Goal: Task Accomplishment & Management: Use online tool/utility

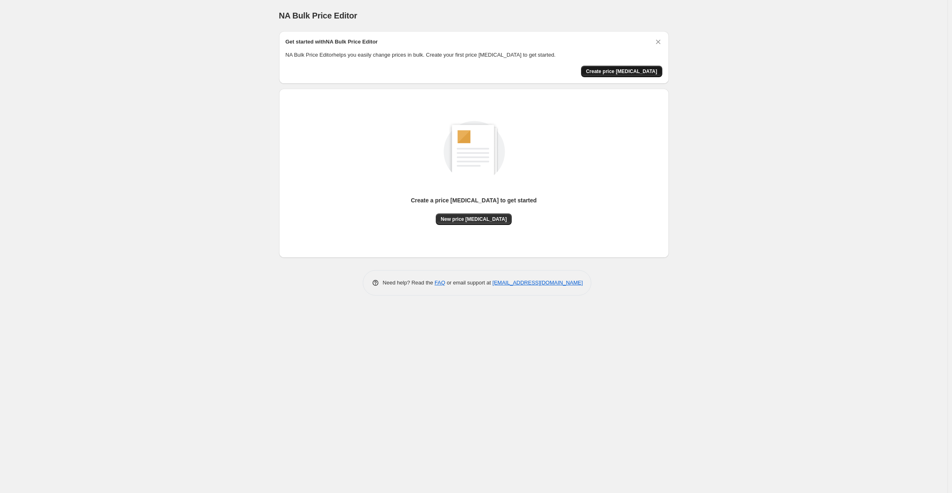
click at [626, 70] on span "Create price [MEDICAL_DATA]" at bounding box center [621, 71] width 71 height 7
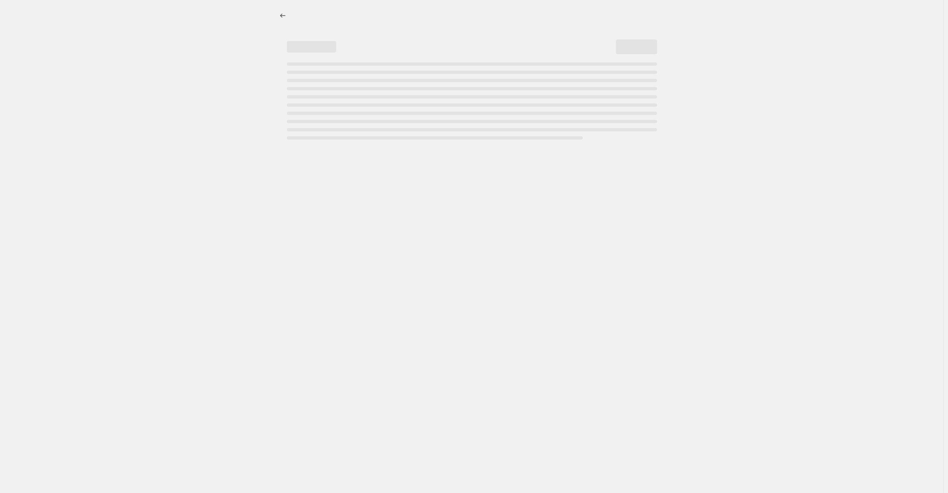
select select "percentage"
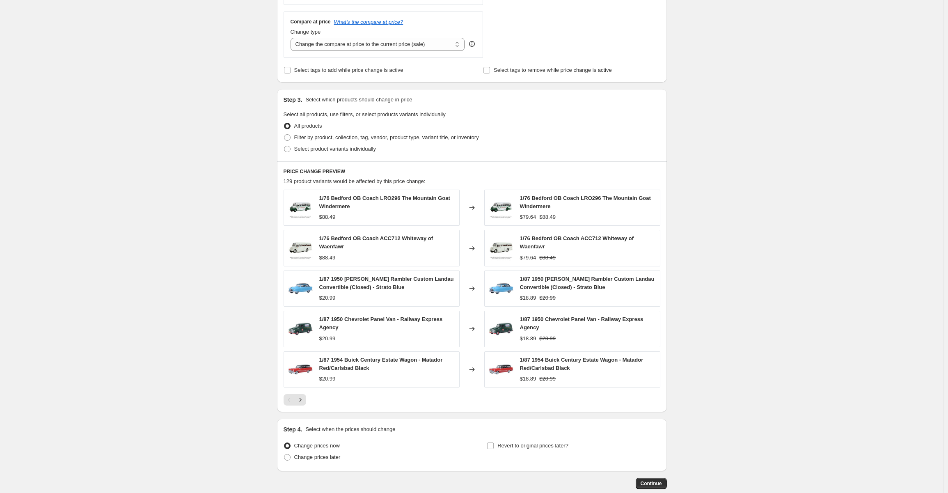
scroll to position [339, 0]
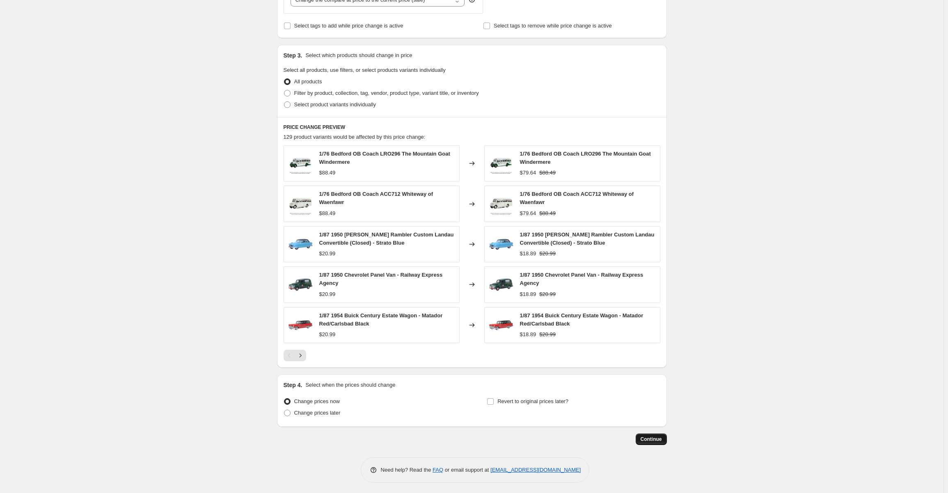
click at [654, 439] on span "Continue" at bounding box center [651, 439] width 21 height 7
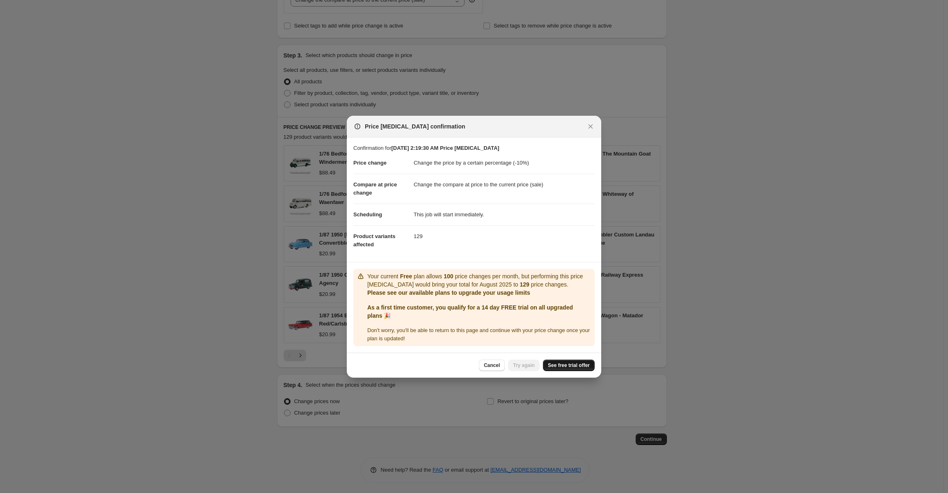
click at [567, 364] on span "See free trial offer" at bounding box center [569, 365] width 42 height 7
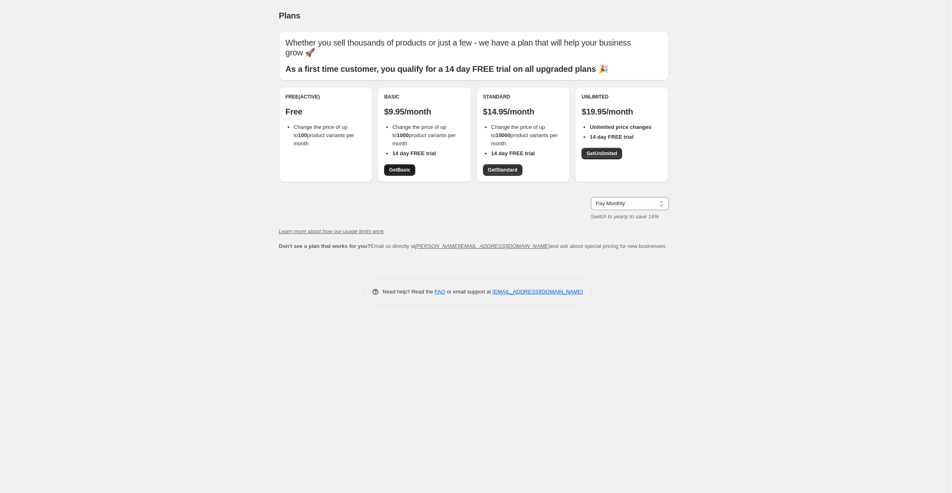
click at [400, 174] on link "Get Basic" at bounding box center [399, 169] width 31 height 11
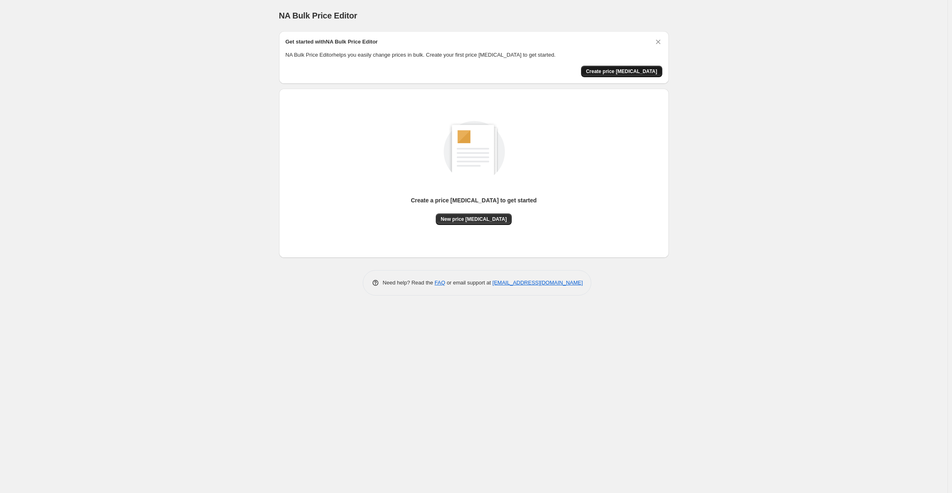
click at [622, 68] on span "Create price [MEDICAL_DATA]" at bounding box center [621, 71] width 71 height 7
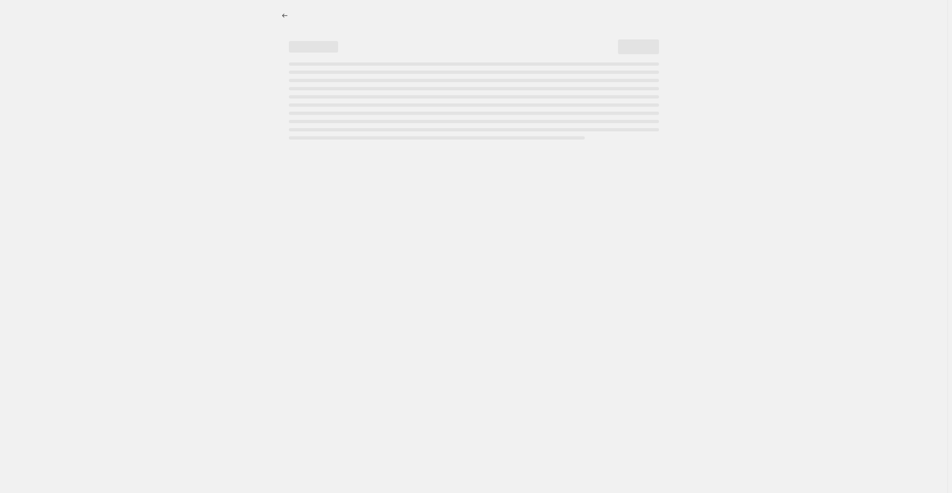
select select "percentage"
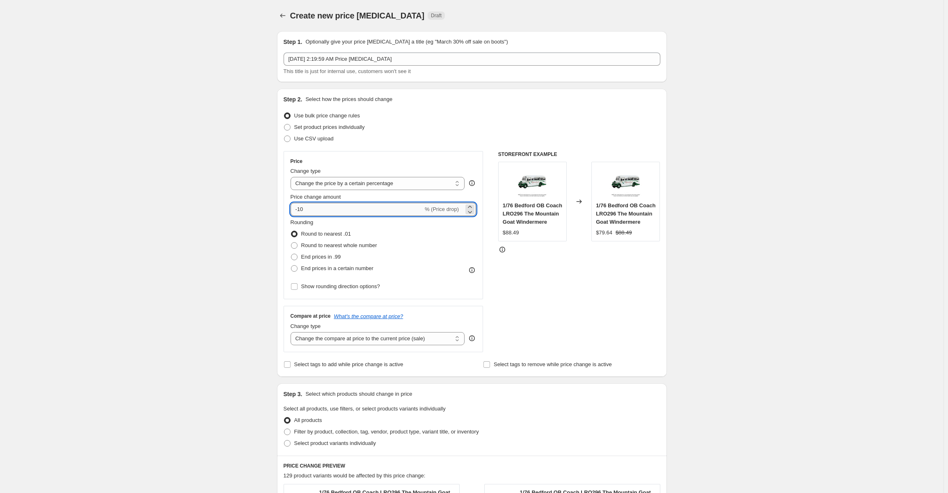
drag, startPoint x: 307, startPoint y: 208, endPoint x: 302, endPoint y: 208, distance: 5.3
click at [301, 208] on input "-10" at bounding box center [357, 209] width 133 height 13
type input "-1"
type input "-90"
click at [665, 225] on div "Step 2. Select how the prices should change Use bulk price change rules Set pro…" at bounding box center [472, 233] width 390 height 288
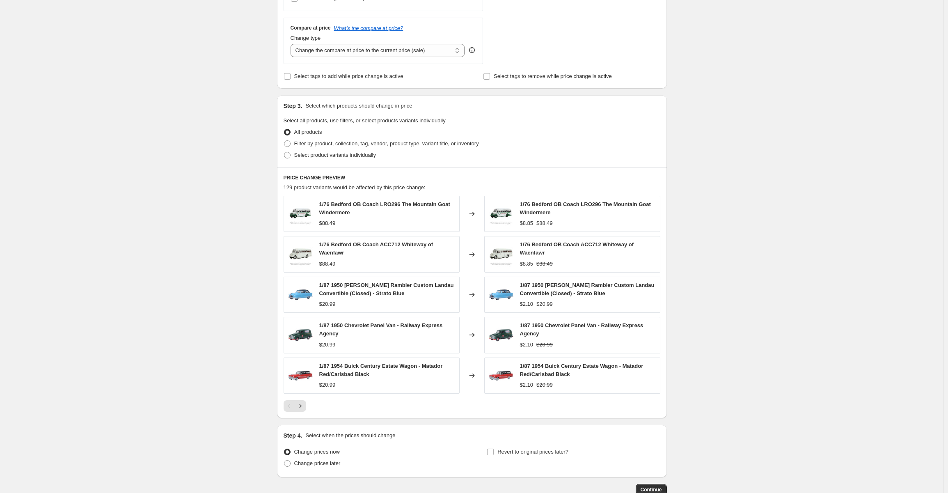
scroll to position [339, 0]
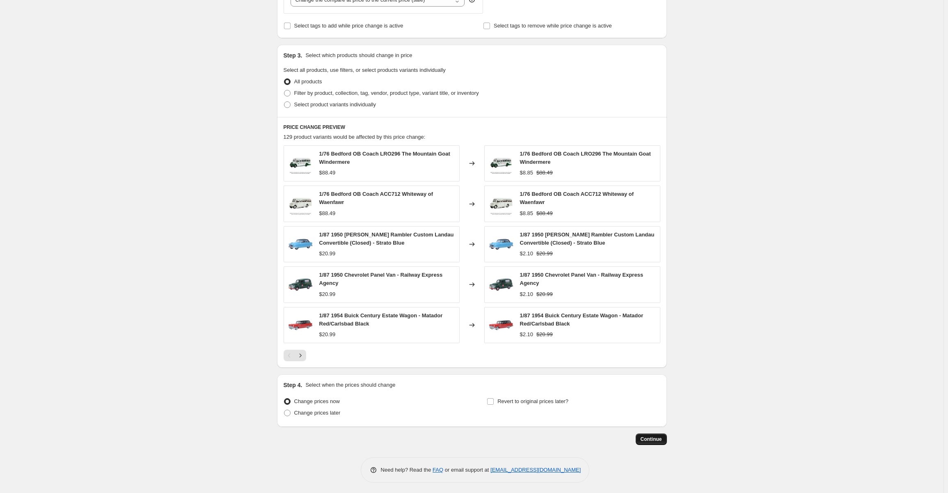
click at [655, 436] on span "Continue" at bounding box center [651, 439] width 21 height 7
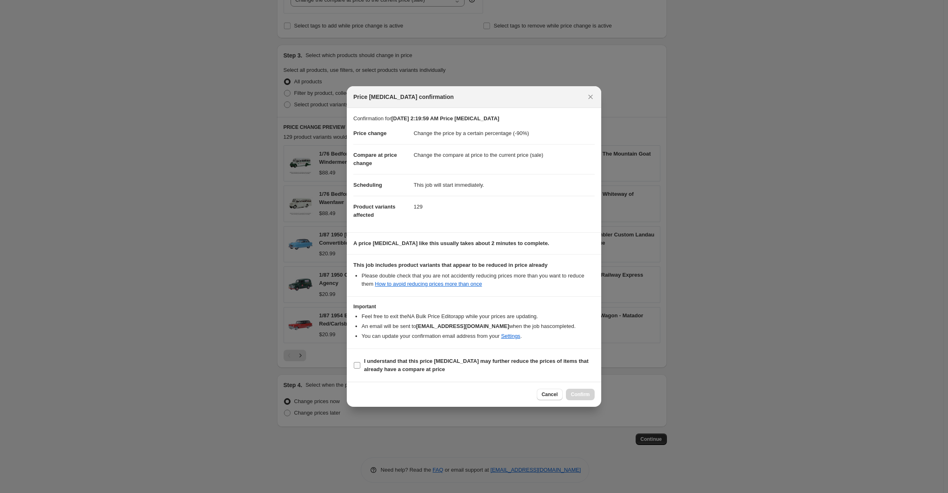
click at [355, 362] on input "I understand that this price [MEDICAL_DATA] may further reduce the prices of it…" at bounding box center [357, 365] width 7 height 7
checkbox input "true"
click at [586, 394] on span "Confirm" at bounding box center [580, 394] width 19 height 7
